Goal: Transaction & Acquisition: Purchase product/service

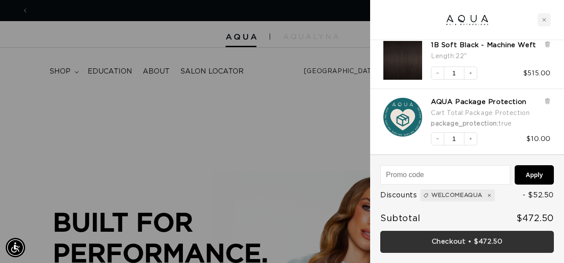
scroll to position [0, 501]
click at [501, 241] on link "Checkout • $472.50" at bounding box center [467, 242] width 174 height 22
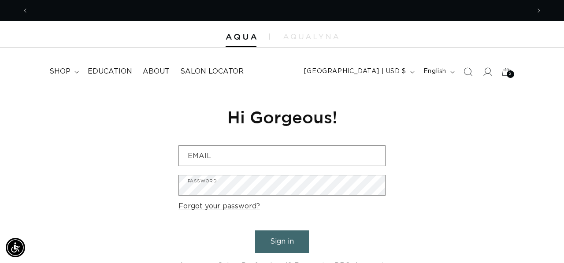
scroll to position [0, 501]
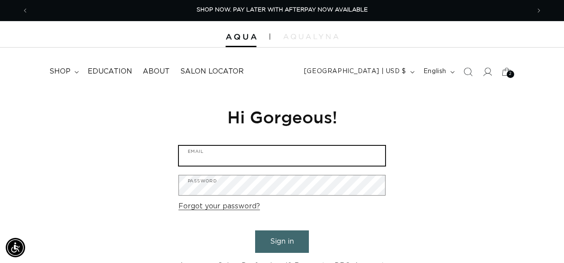
type input "nicolejusto@gmail.com"
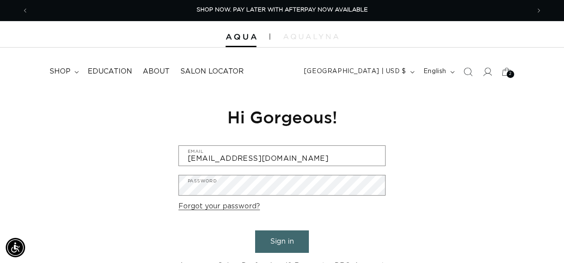
click at [290, 241] on button "Sign in" at bounding box center [282, 241] width 54 height 22
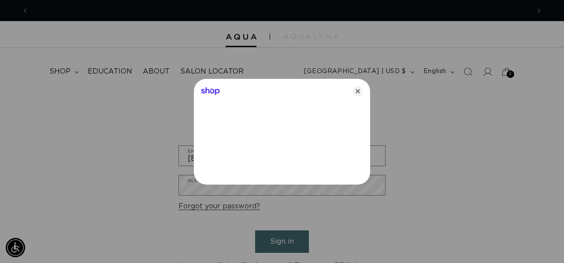
scroll to position [0, 1003]
